Goal: Find specific page/section: Find specific page/section

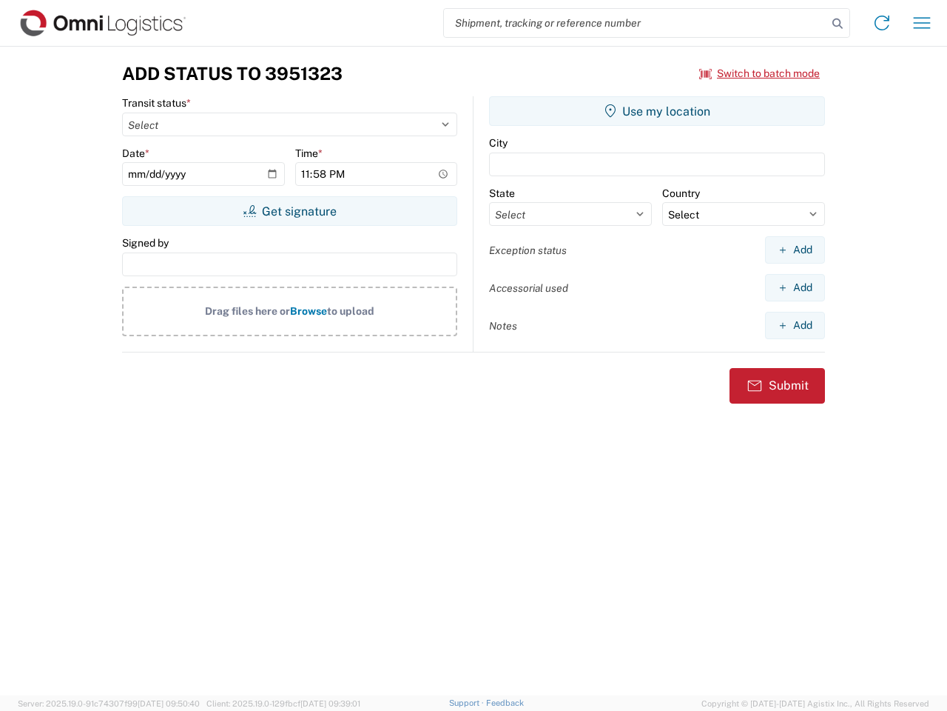
click at [636, 23] on input "search" at bounding box center [635, 23] width 383 height 28
click at [838, 24] on icon at bounding box center [837, 23] width 21 height 21
click at [882, 23] on icon at bounding box center [882, 23] width 24 height 24
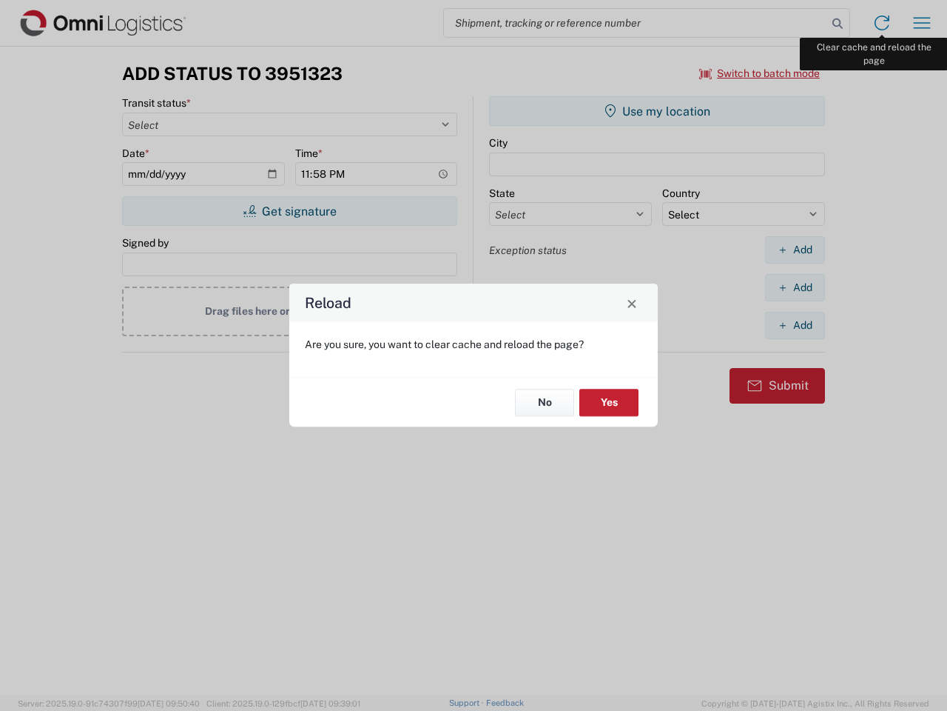
click at [922, 23] on div "Reload Are you sure, you want to clear cache and reload the page? No Yes" at bounding box center [473, 355] width 947 height 711
click at [760, 73] on div "Reload Are you sure, you want to clear cache and reload the page? No Yes" at bounding box center [473, 355] width 947 height 711
click at [289, 211] on div "Reload Are you sure, you want to clear cache and reload the page? No Yes" at bounding box center [473, 355] width 947 height 711
click at [657, 111] on div "Reload Are you sure, you want to clear cache and reload the page? No Yes" at bounding box center [473, 355] width 947 height 711
click at [795, 249] on div "Reload Are you sure, you want to clear cache and reload the page? No Yes" at bounding box center [473, 355] width 947 height 711
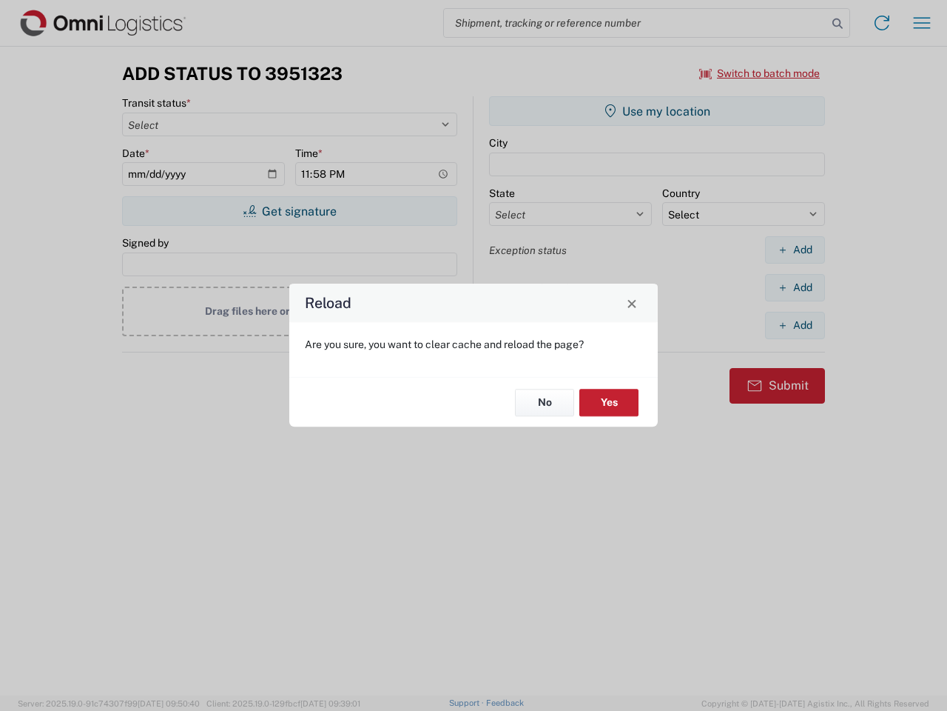
click at [795, 287] on div "Reload Are you sure, you want to clear cache and reload the page? No Yes" at bounding box center [473, 355] width 947 height 711
click at [795, 325] on div "Reload Are you sure, you want to clear cache and reload the page? No Yes" at bounding box center [473, 355] width 947 height 711
